Goal: Find specific page/section: Find specific page/section

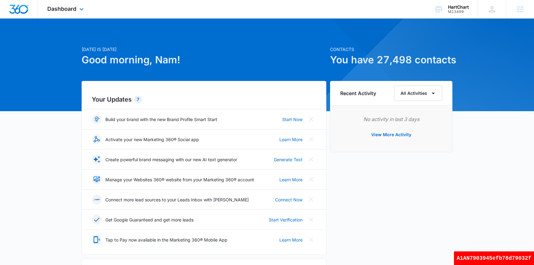
click at [61, 17] on div "Dashboard Apps Reputation Websites Forms CRM Email Social Shop Payments Content…" at bounding box center [66, 9] width 57 height 18
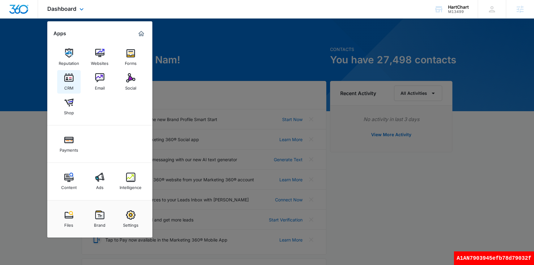
click at [68, 80] on img at bounding box center [68, 77] width 9 height 9
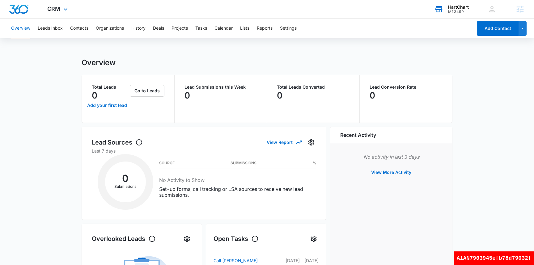
click at [446, 10] on div "HartChart M13499 Your Accounts View All" at bounding box center [451, 9] width 53 height 18
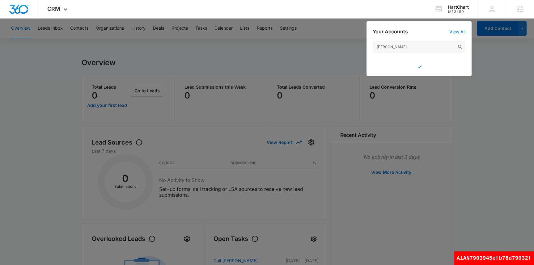
type input "[PERSON_NAME]"
click at [312, 51] on div at bounding box center [267, 132] width 534 height 265
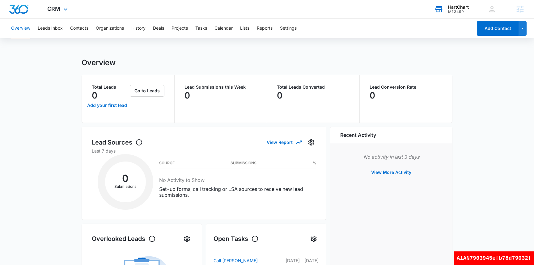
click at [454, 10] on div "M13499" at bounding box center [458, 12] width 21 height 4
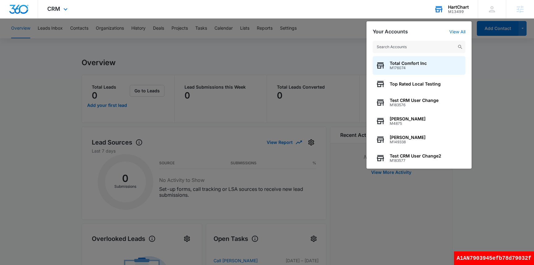
click at [403, 44] on input "text" at bounding box center [419, 47] width 93 height 12
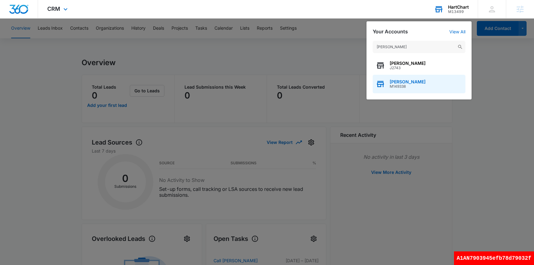
type input "[PERSON_NAME]"
click at [399, 82] on span "[PERSON_NAME]" at bounding box center [408, 81] width 36 height 5
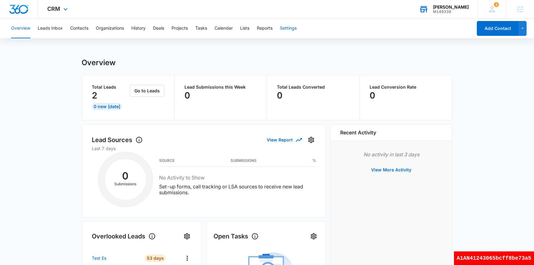
click at [295, 31] on button "Settings" at bounding box center [288, 29] width 17 height 20
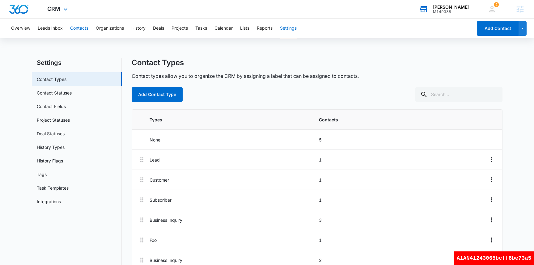
click at [79, 27] on button "Contacts" at bounding box center [79, 29] width 18 height 20
